Goal: Transaction & Acquisition: Purchase product/service

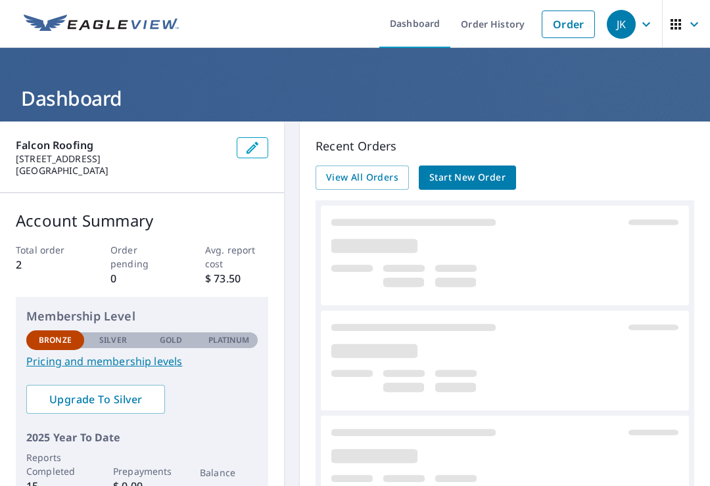
click at [641, 27] on icon "button" at bounding box center [646, 24] width 16 height 16
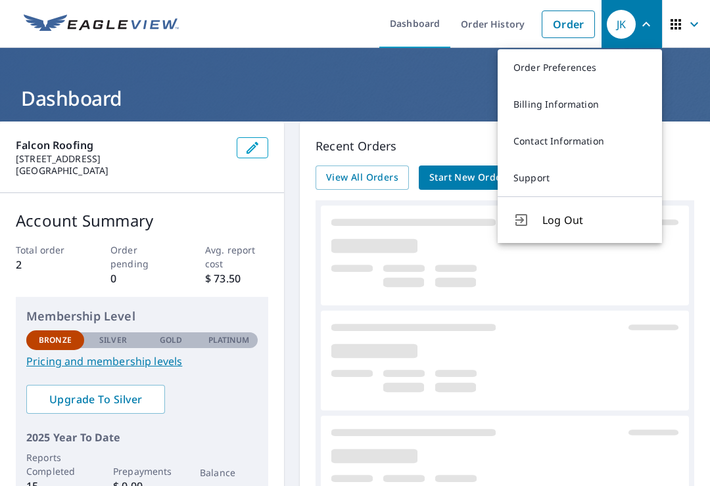
click at [570, 110] on link "Billing Information" at bounding box center [579, 104] width 164 height 37
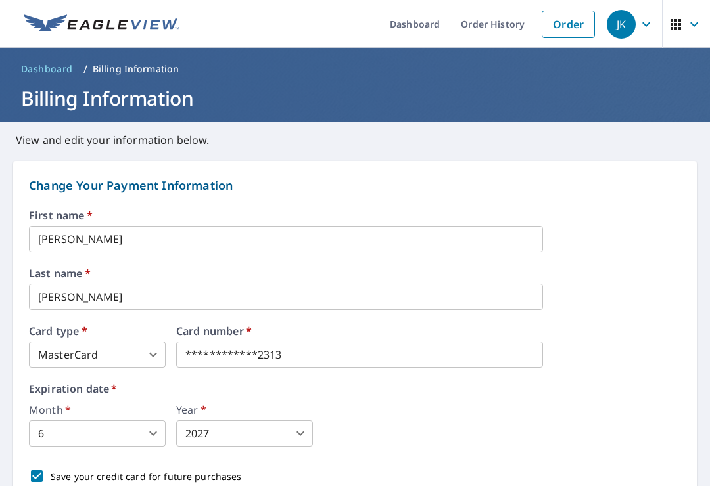
click at [417, 24] on link "Dashboard" at bounding box center [414, 24] width 71 height 48
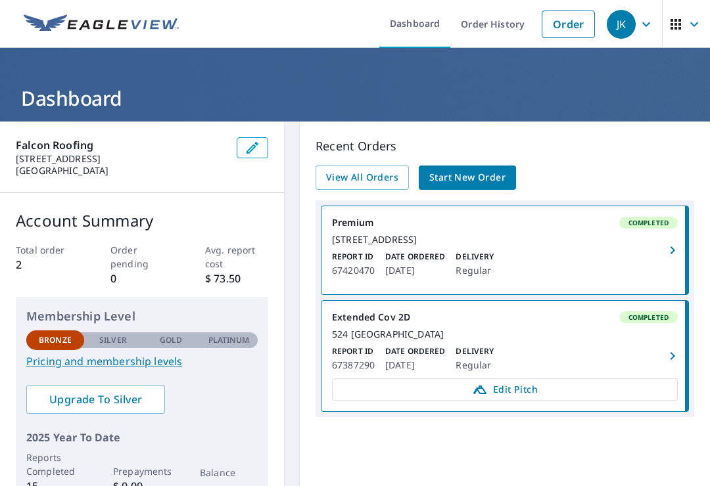
click at [484, 179] on span "Start New Order" at bounding box center [467, 178] width 76 height 16
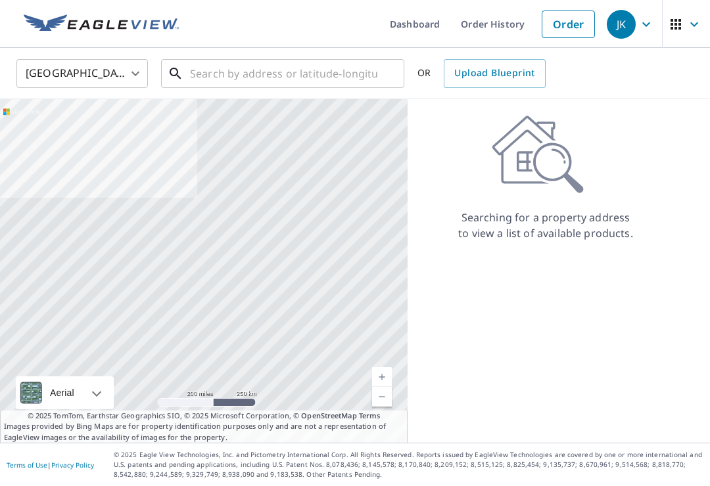
click at [296, 74] on input "text" at bounding box center [283, 73] width 187 height 37
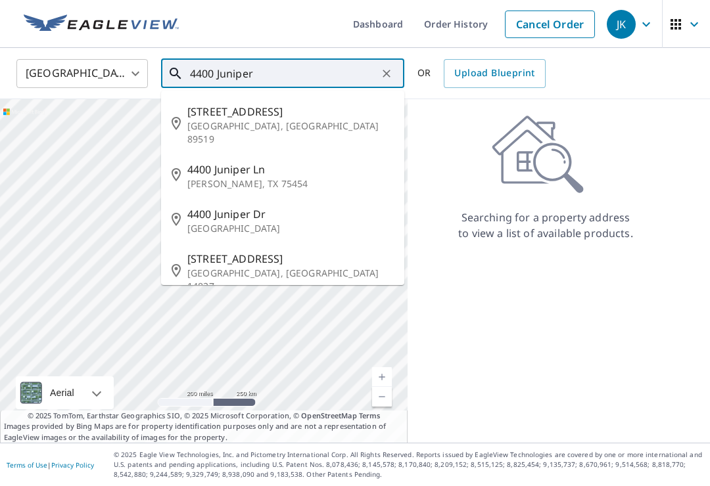
click at [240, 177] on p "[PERSON_NAME], TX 75454" at bounding box center [290, 183] width 206 height 13
type input "[STREET_ADDRESS][PERSON_NAME]"
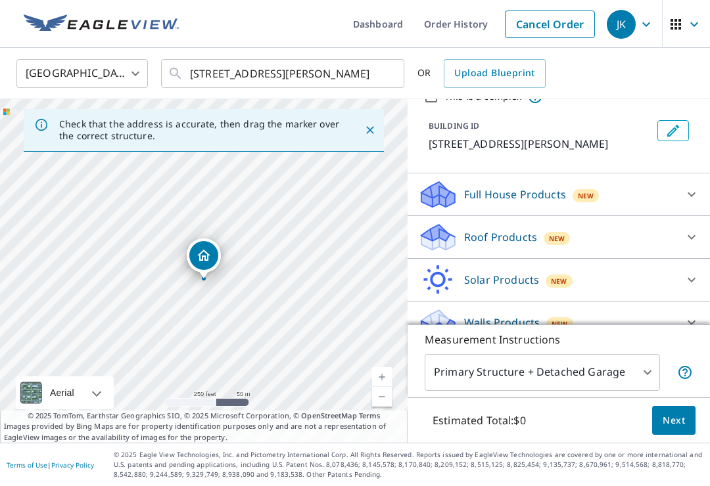
scroll to position [61, 0]
click at [630, 403] on body "JK JK Dashboard Order History Cancel Order JK United States [GEOGRAPHIC_DATA] ​…" at bounding box center [355, 243] width 710 height 486
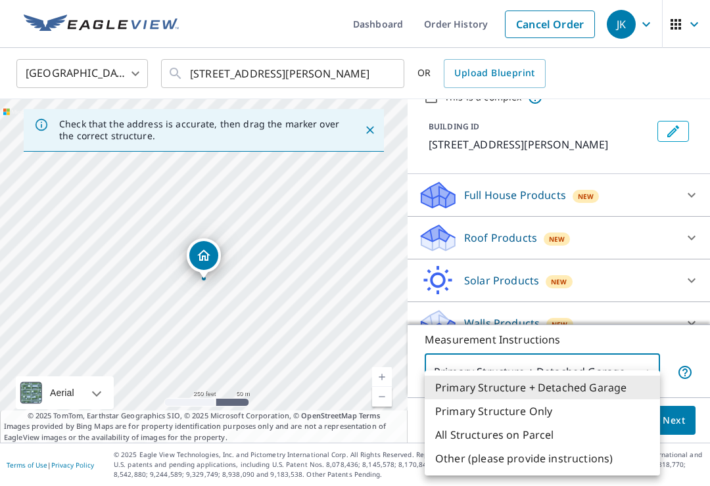
click at [579, 419] on li "Primary Structure Only" at bounding box center [541, 411] width 235 height 24
type input "2"
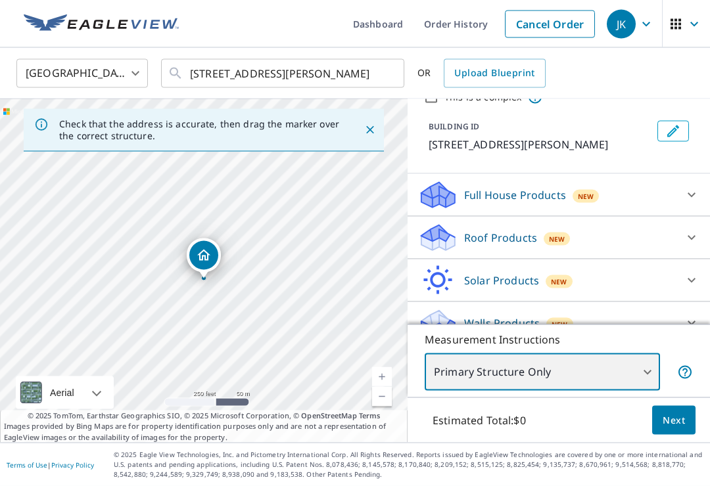
scroll to position [20, 0]
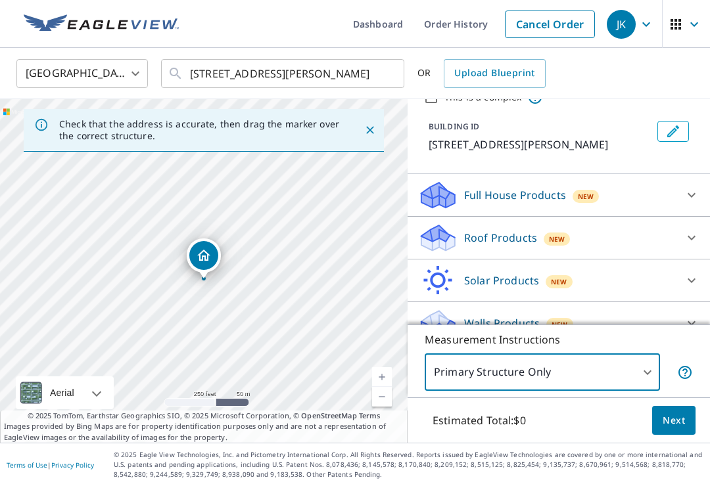
click at [673, 425] on span "Next" at bounding box center [673, 421] width 22 height 16
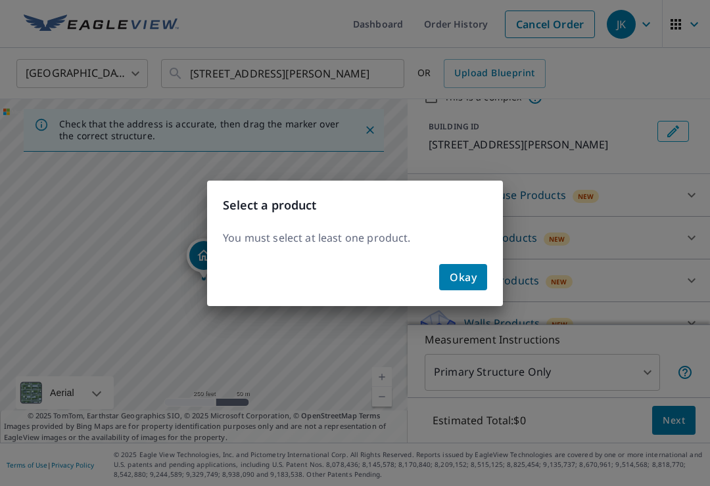
click at [480, 283] on button "Okay" at bounding box center [463, 277] width 48 height 26
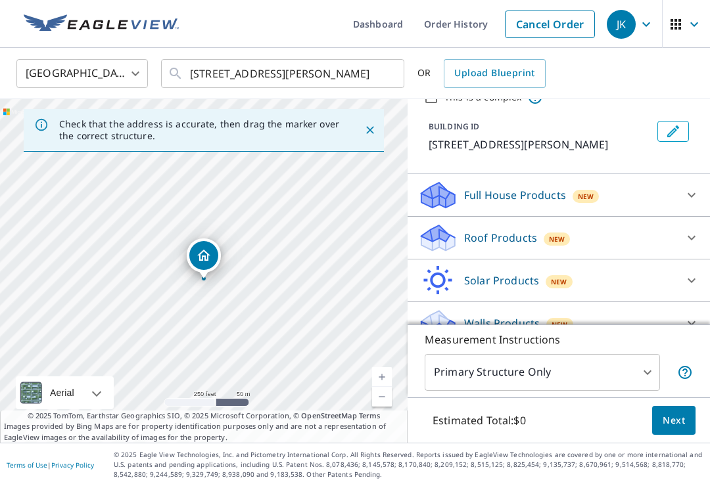
click at [540, 223] on div "Roof Products New" at bounding box center [547, 238] width 258 height 31
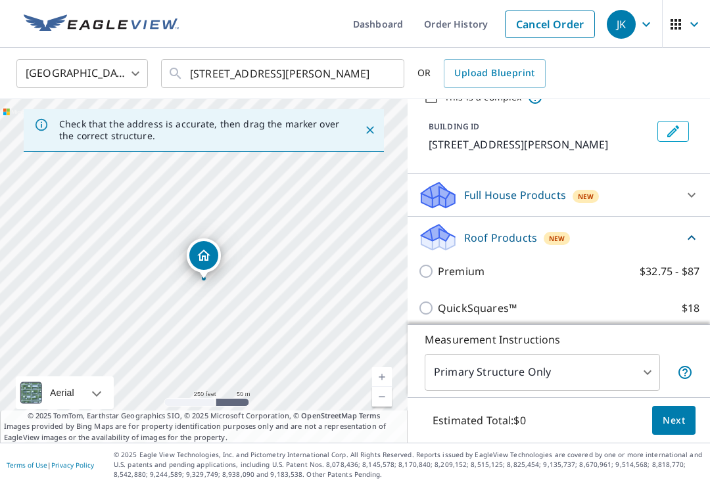
scroll to position [60, 0]
click at [484, 264] on label "Premium $32.75 - $87" at bounding box center [568, 272] width 261 height 16
click at [438, 264] on input "Premium $32.75 - $87" at bounding box center [428, 272] width 20 height 16
checkbox input "true"
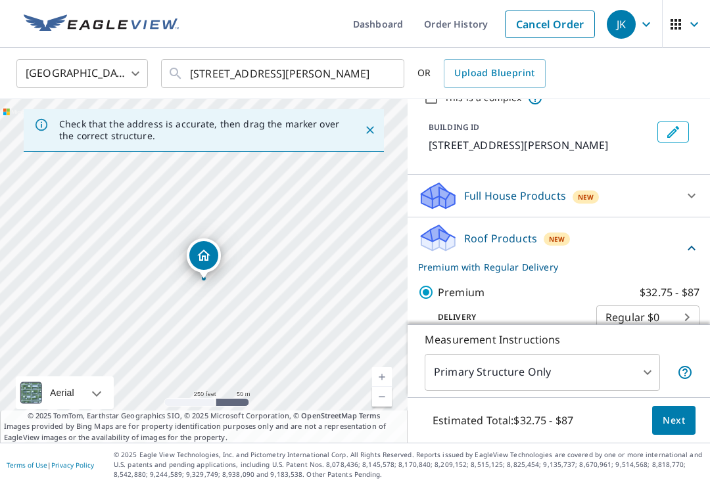
click at [679, 422] on span "Next" at bounding box center [673, 421] width 22 height 16
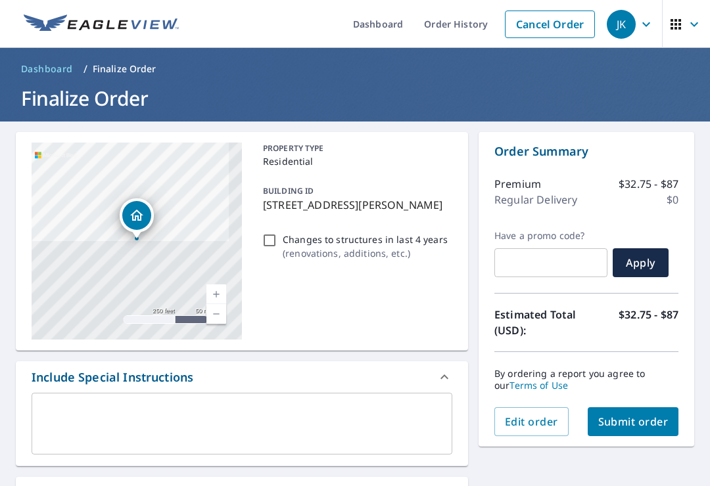
click at [655, 412] on button "Submit order" at bounding box center [632, 421] width 91 height 29
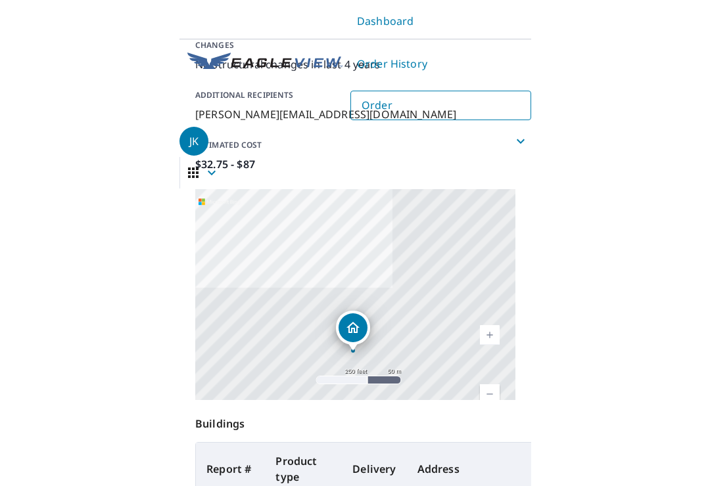
scroll to position [20, 0]
